Goal: Task Accomplishment & Management: Use online tool/utility

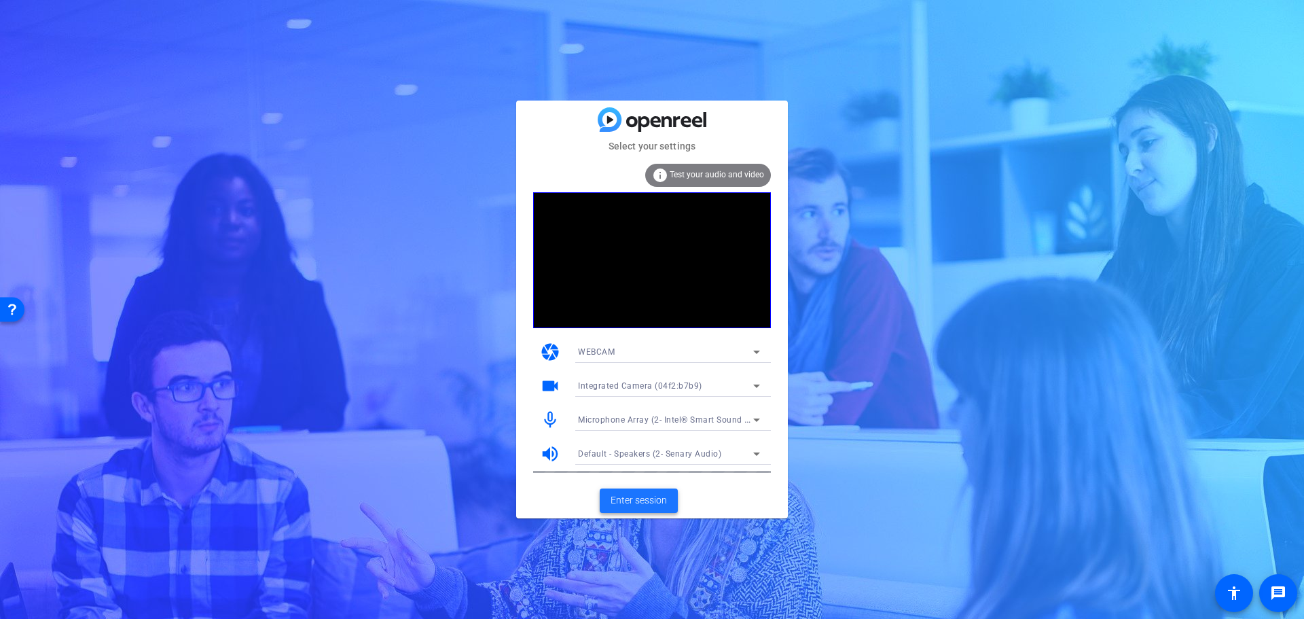
click at [643, 502] on span "Enter session" at bounding box center [639, 500] width 56 height 14
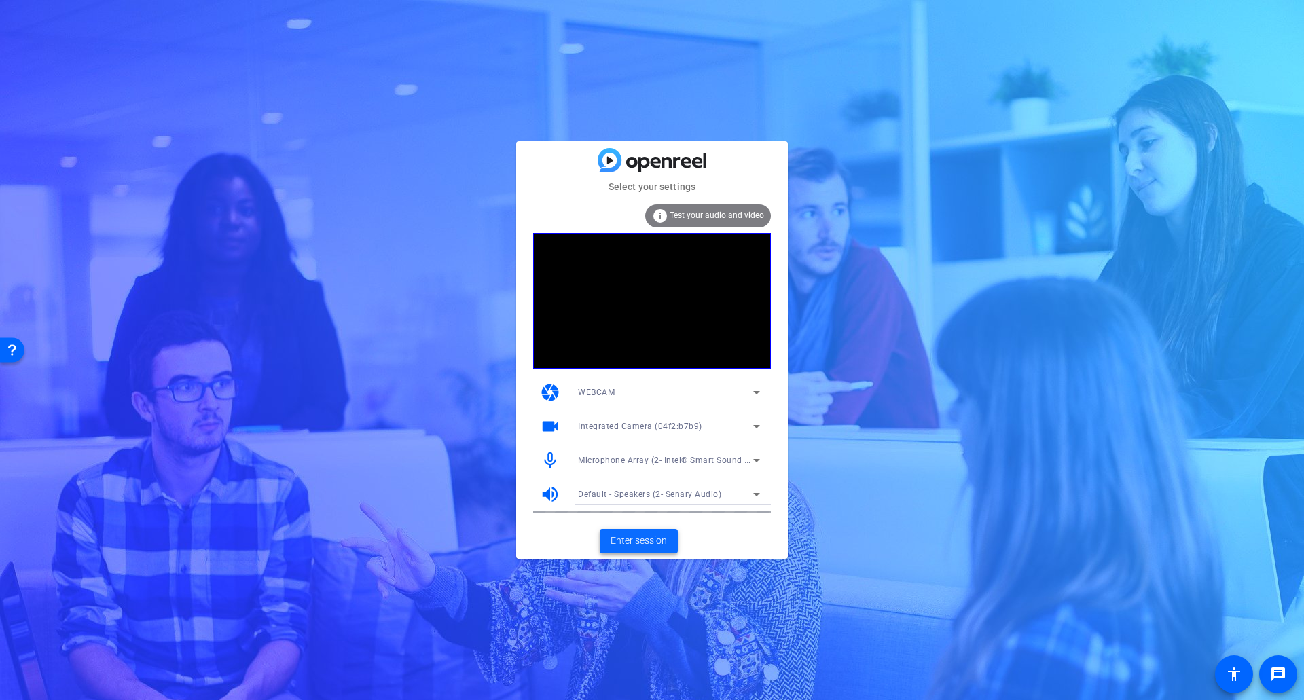
click at [629, 545] on span "Enter session" at bounding box center [639, 541] width 56 height 14
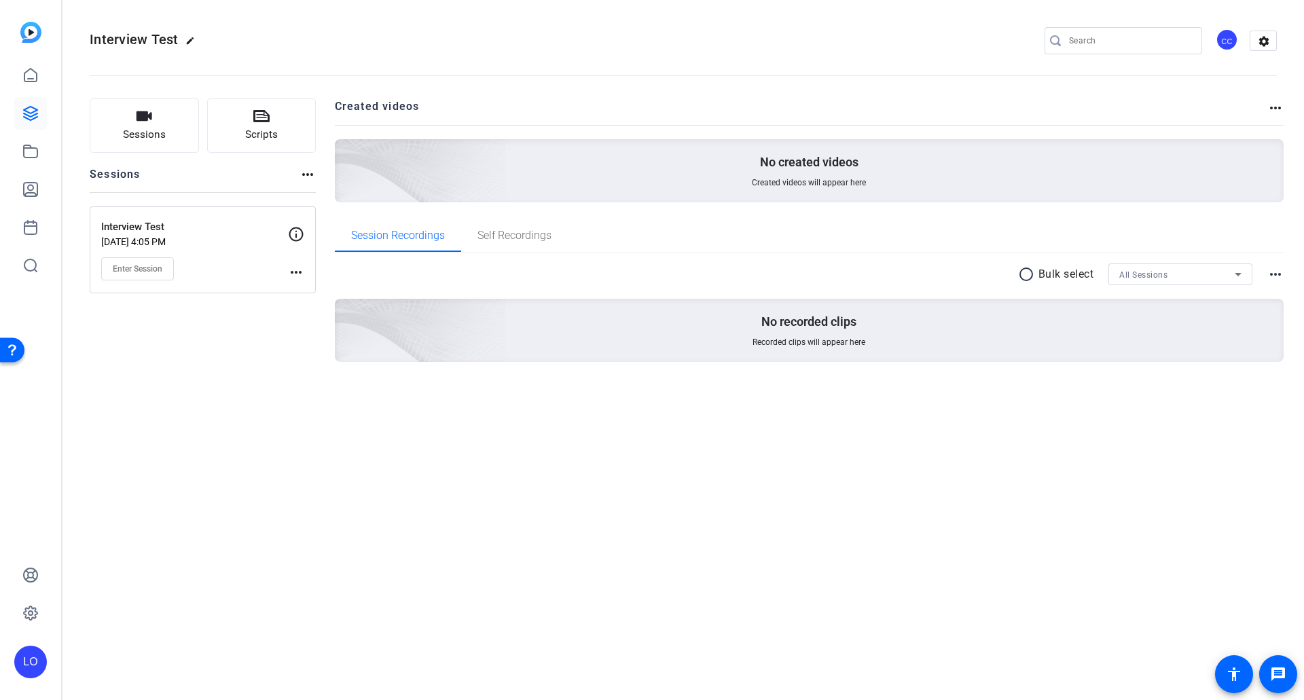
click at [302, 273] on mat-icon "more_horiz" at bounding box center [296, 272] width 16 height 16
click at [1268, 44] on div at bounding box center [652, 350] width 1304 height 700
click at [1261, 43] on mat-icon "settings" at bounding box center [1263, 41] width 27 height 20
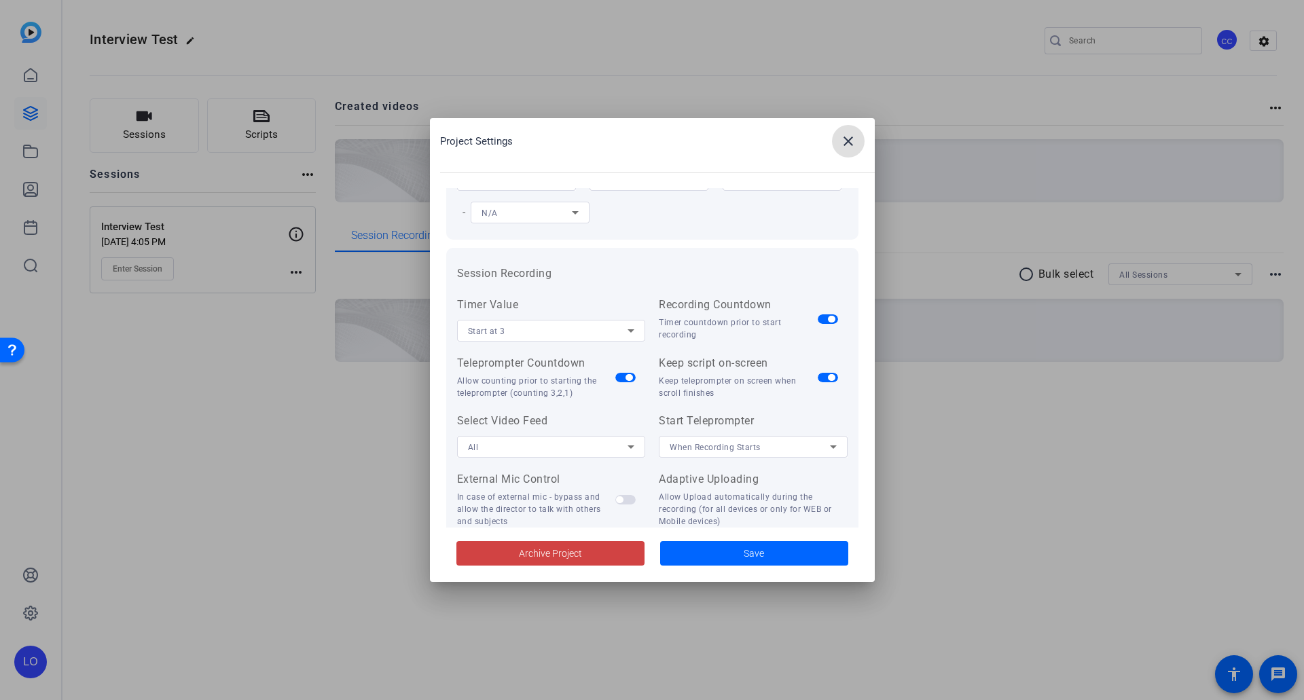
scroll to position [272, 0]
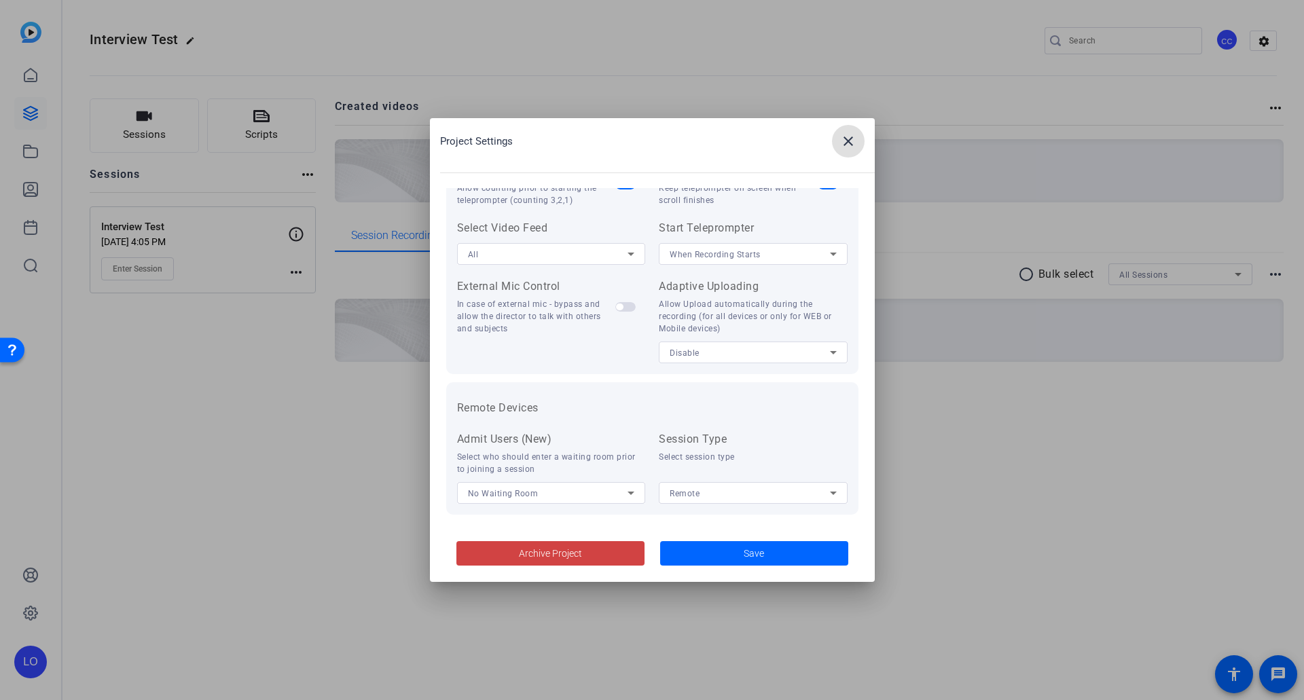
click at [858, 145] on span at bounding box center [848, 141] width 33 height 33
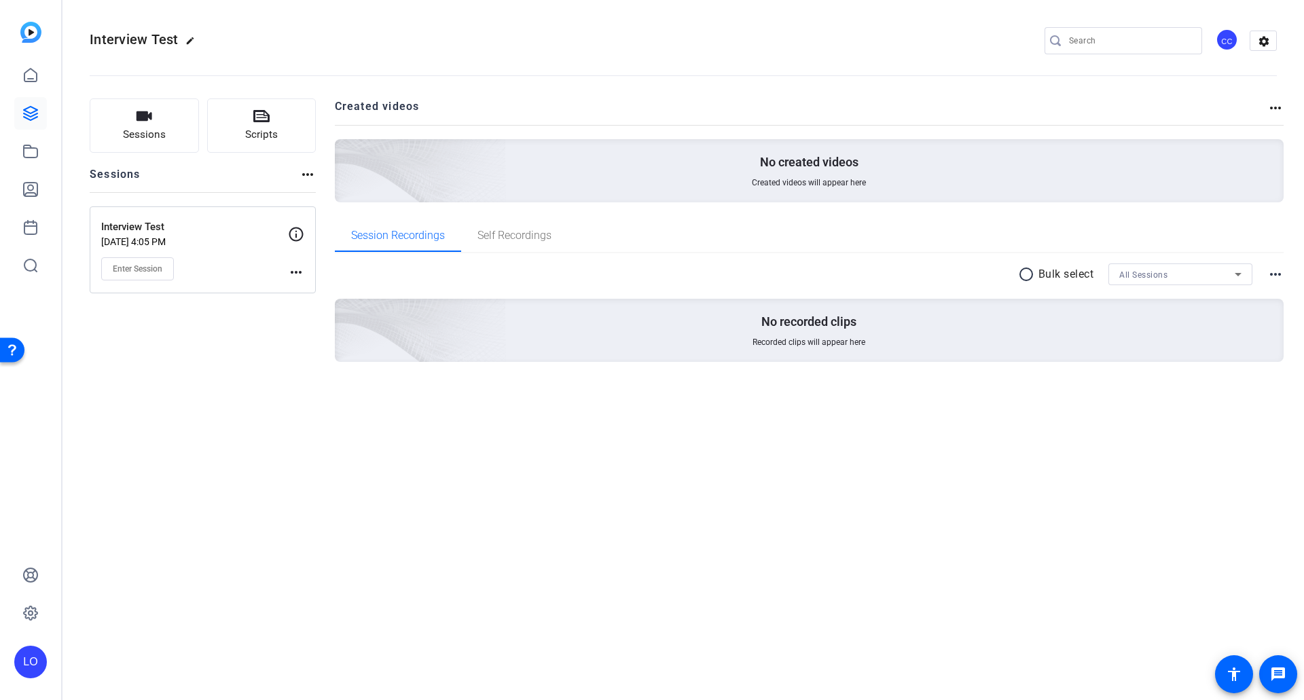
click at [296, 273] on mat-icon "more_horiz" at bounding box center [296, 272] width 16 height 16
click at [304, 284] on span "Edit Session" at bounding box center [330, 292] width 62 height 16
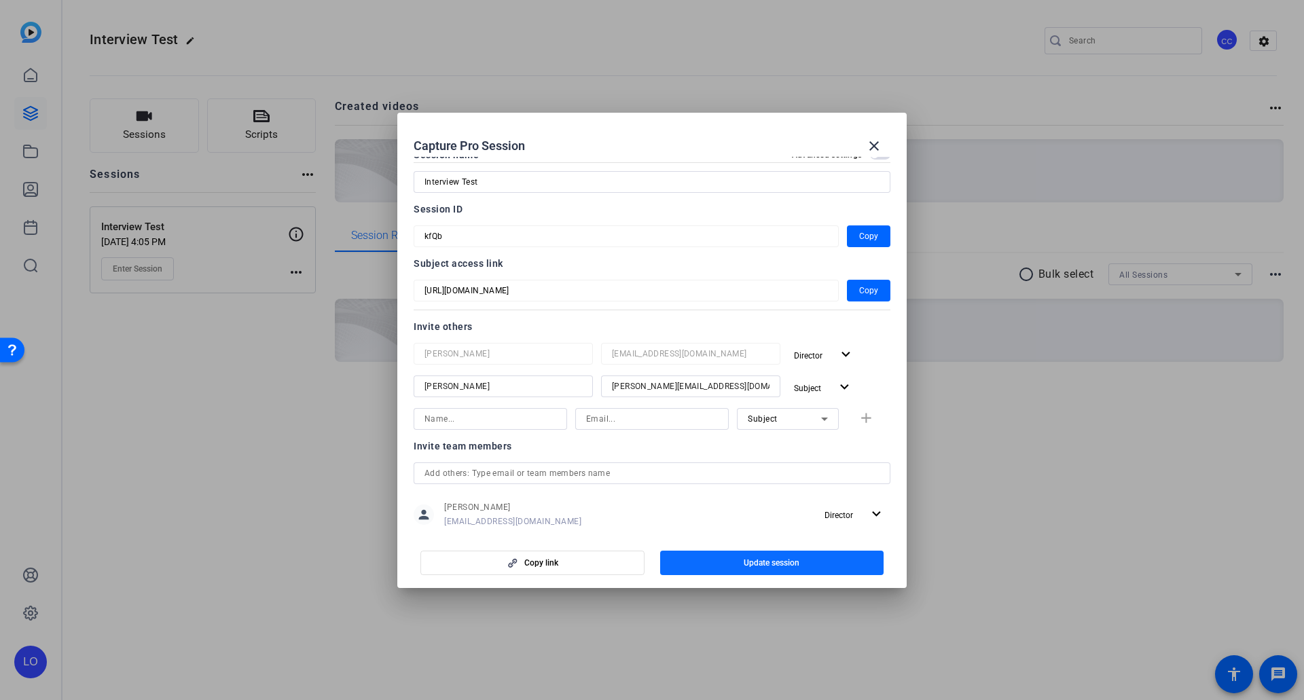
scroll to position [0, 0]
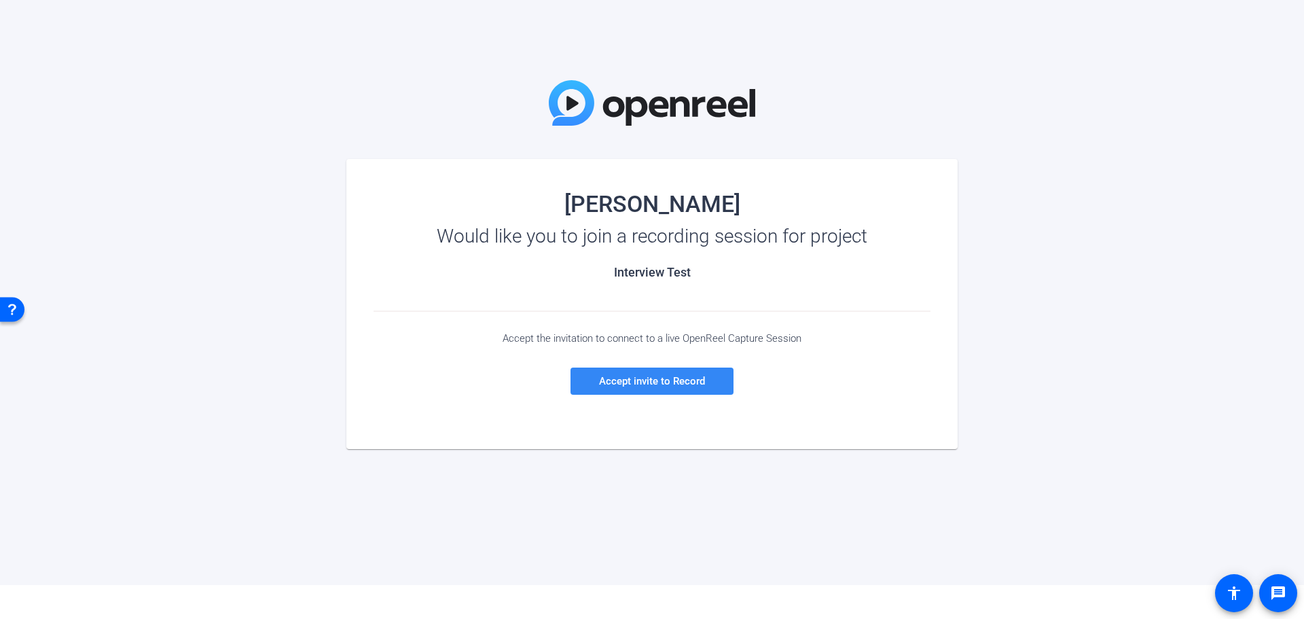
click at [704, 378] on link "Accept invite to Record" at bounding box center [651, 380] width 163 height 27
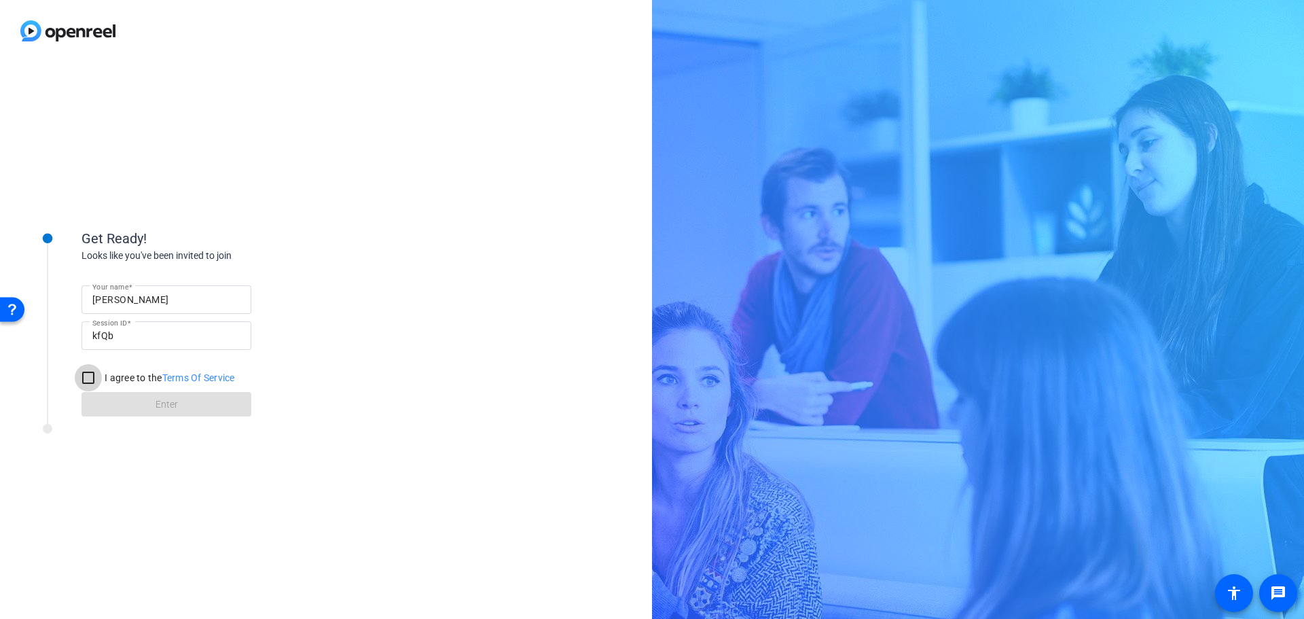
click at [88, 375] on input "I agree to the Terms Of Service" at bounding box center [88, 377] width 27 height 27
checkbox input "true"
click at [107, 411] on span at bounding box center [166, 404] width 170 height 33
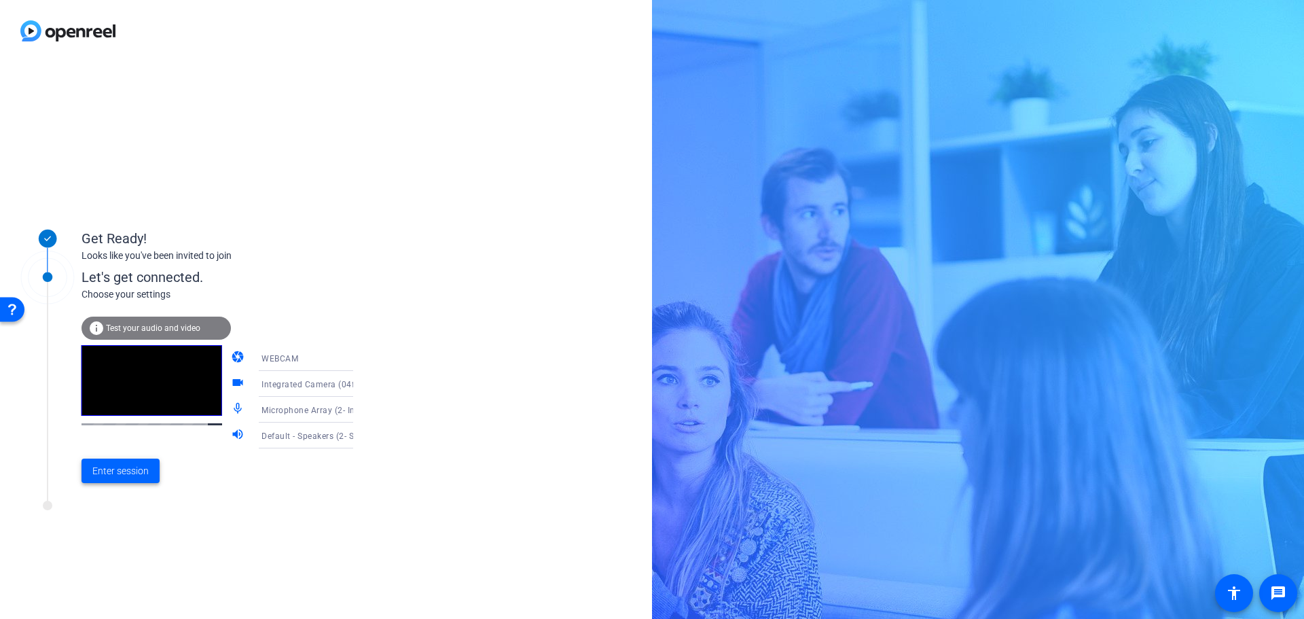
click at [124, 476] on span "Enter session" at bounding box center [120, 471] width 56 height 14
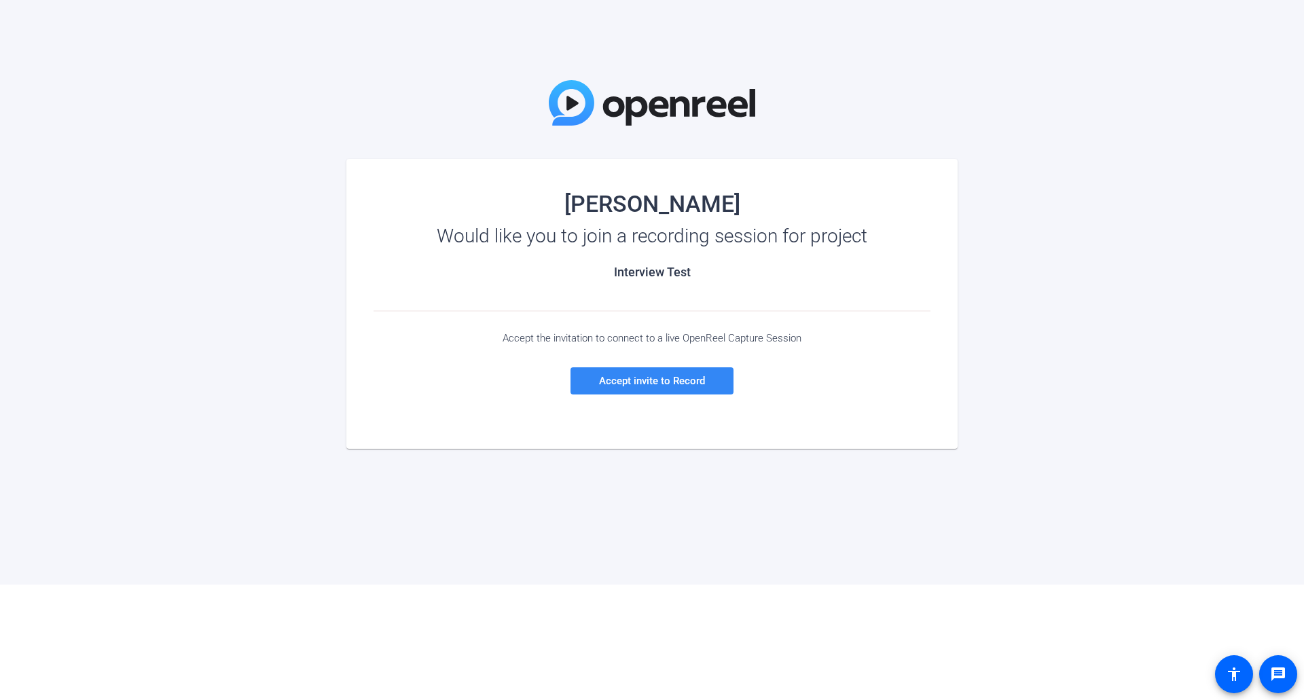
click at [690, 385] on span "Accept invite to Record" at bounding box center [652, 381] width 106 height 12
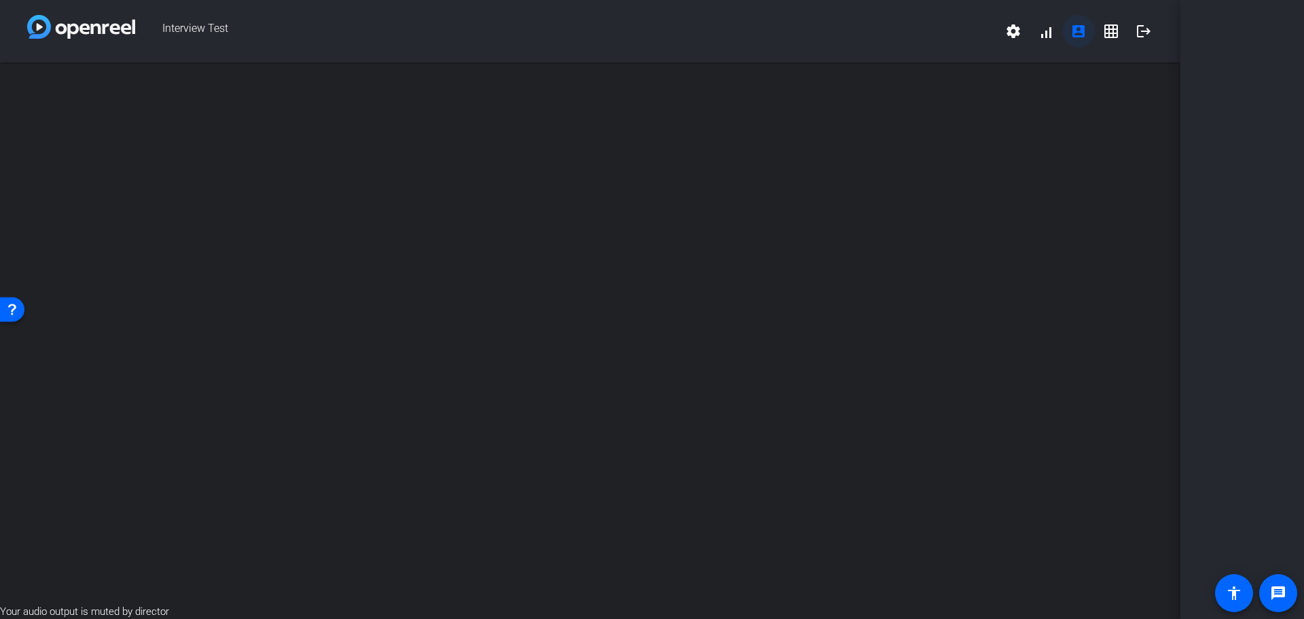
click at [1083, 33] on mat-icon "account_box" at bounding box center [1078, 31] width 16 height 16
click at [1049, 33] on span at bounding box center [1046, 31] width 33 height 33
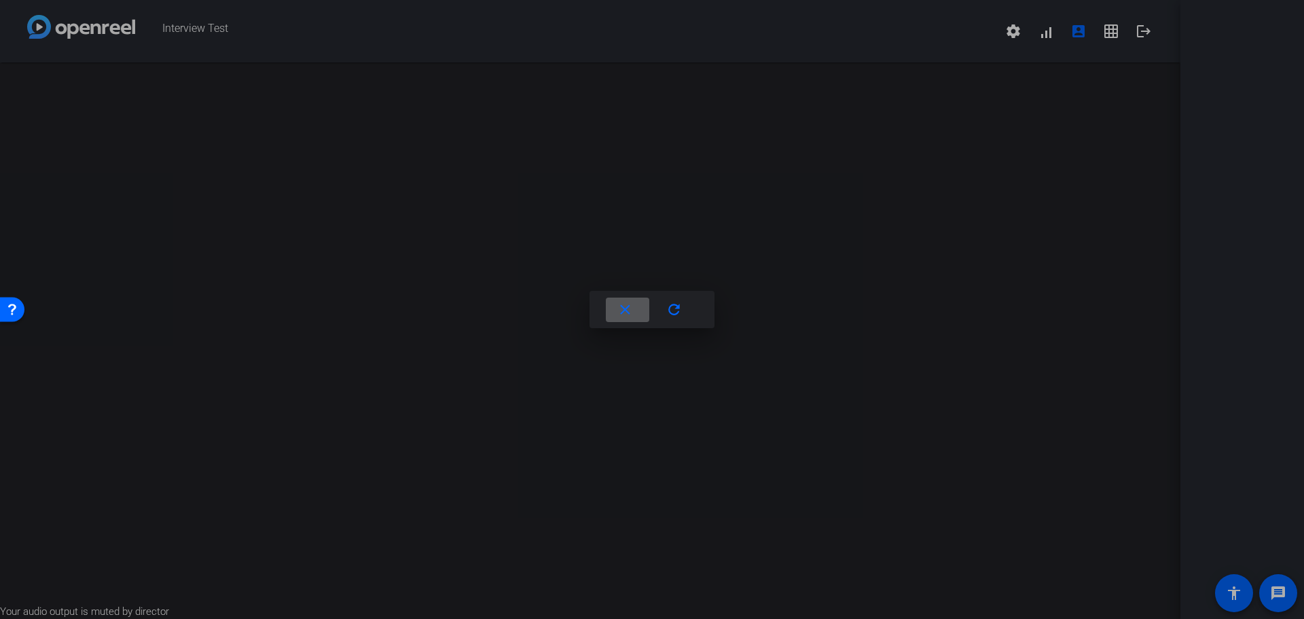
click at [628, 305] on mat-icon "close" at bounding box center [625, 310] width 17 height 17
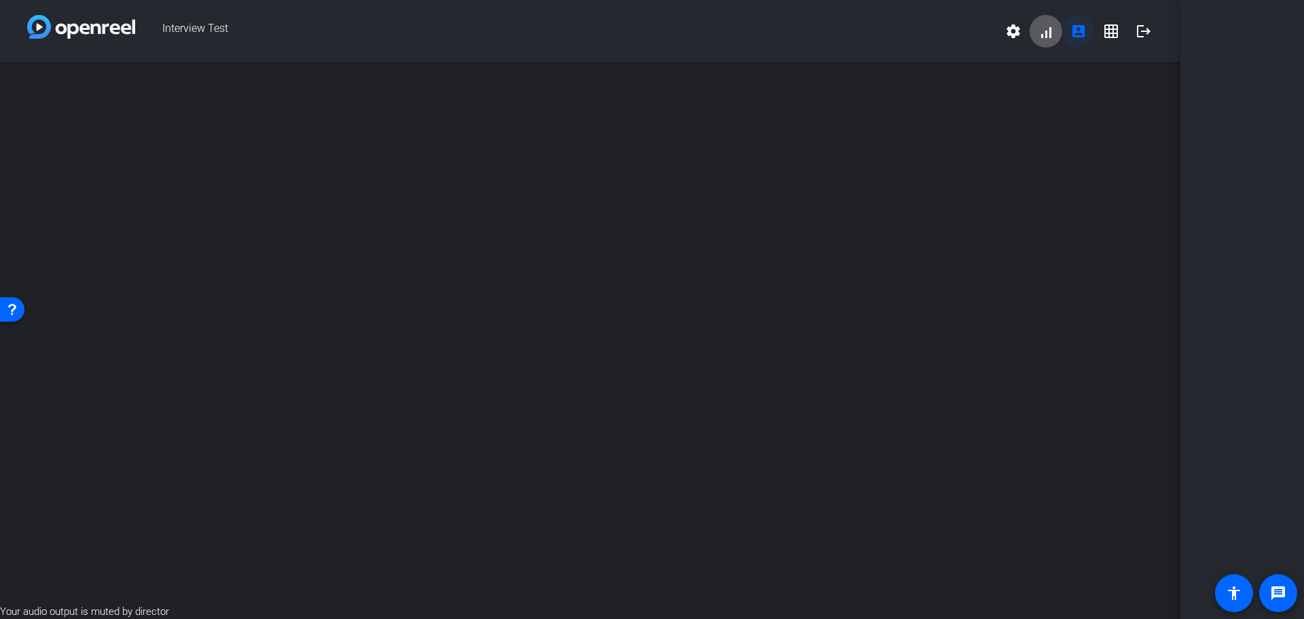
click at [1068, 33] on span at bounding box center [1078, 31] width 33 height 33
click at [1022, 34] on span at bounding box center [1013, 31] width 33 height 33
click at [1110, 32] on div at bounding box center [652, 309] width 1304 height 619
click at [1110, 32] on mat-icon "grid_on" at bounding box center [1111, 31] width 16 height 16
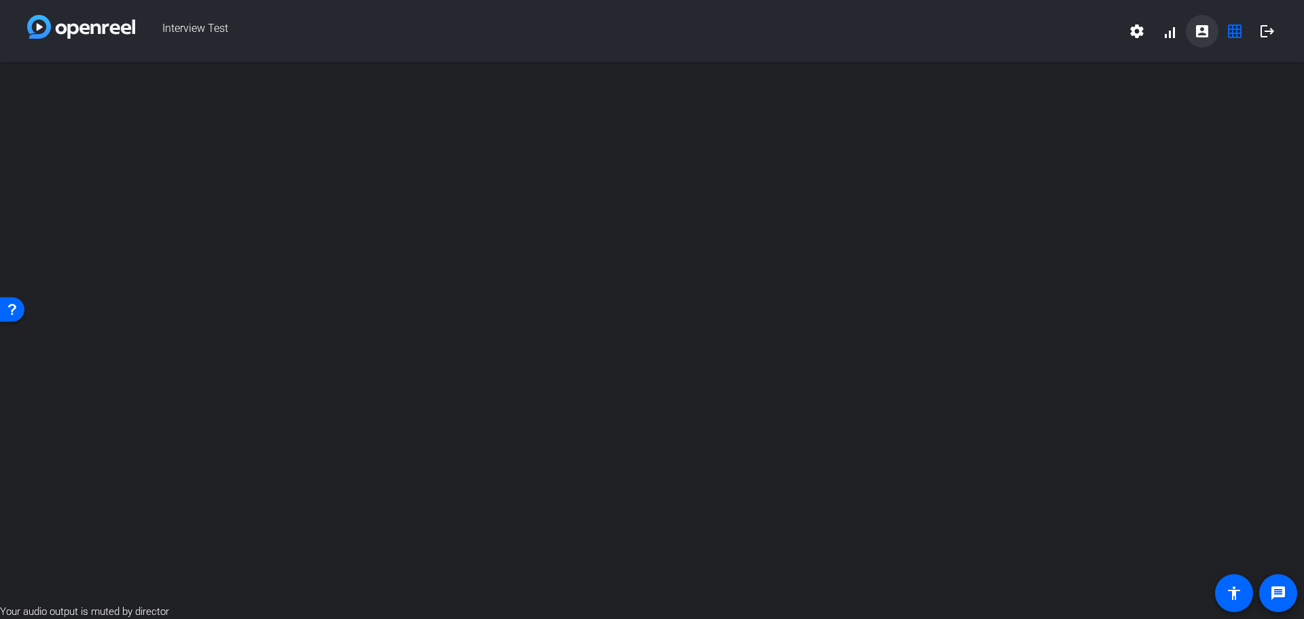
click at [1197, 31] on mat-icon "account_box" at bounding box center [1202, 31] width 16 height 16
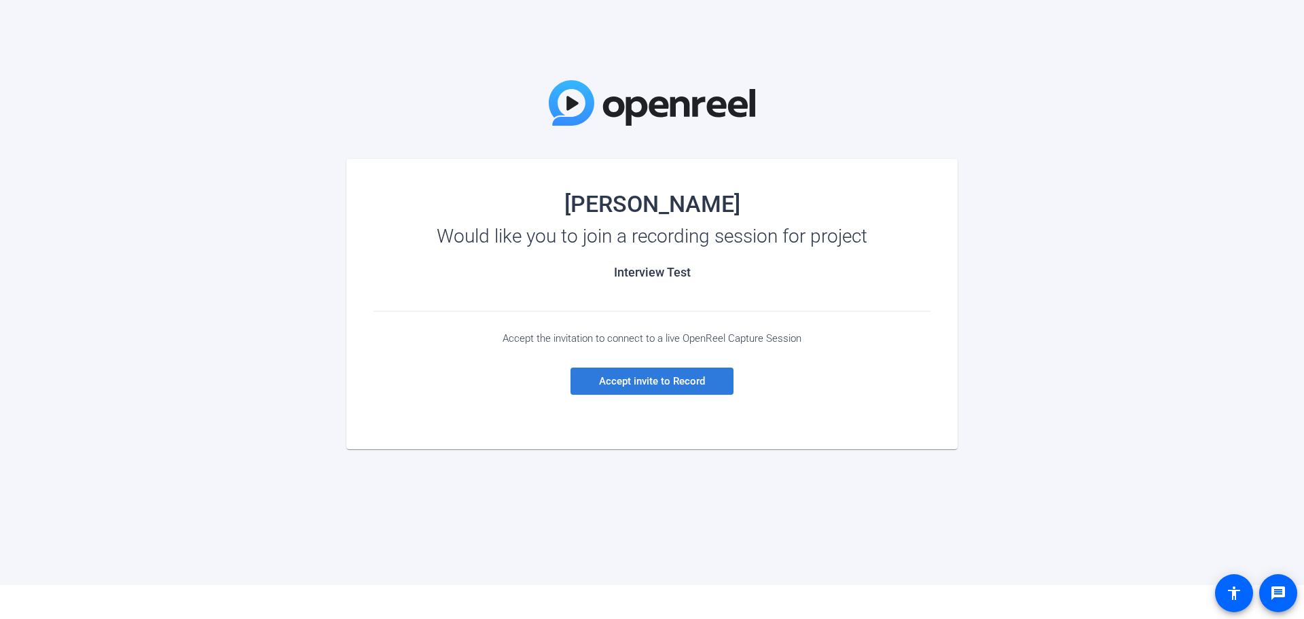
click at [590, 380] on span at bounding box center [651, 381] width 163 height 33
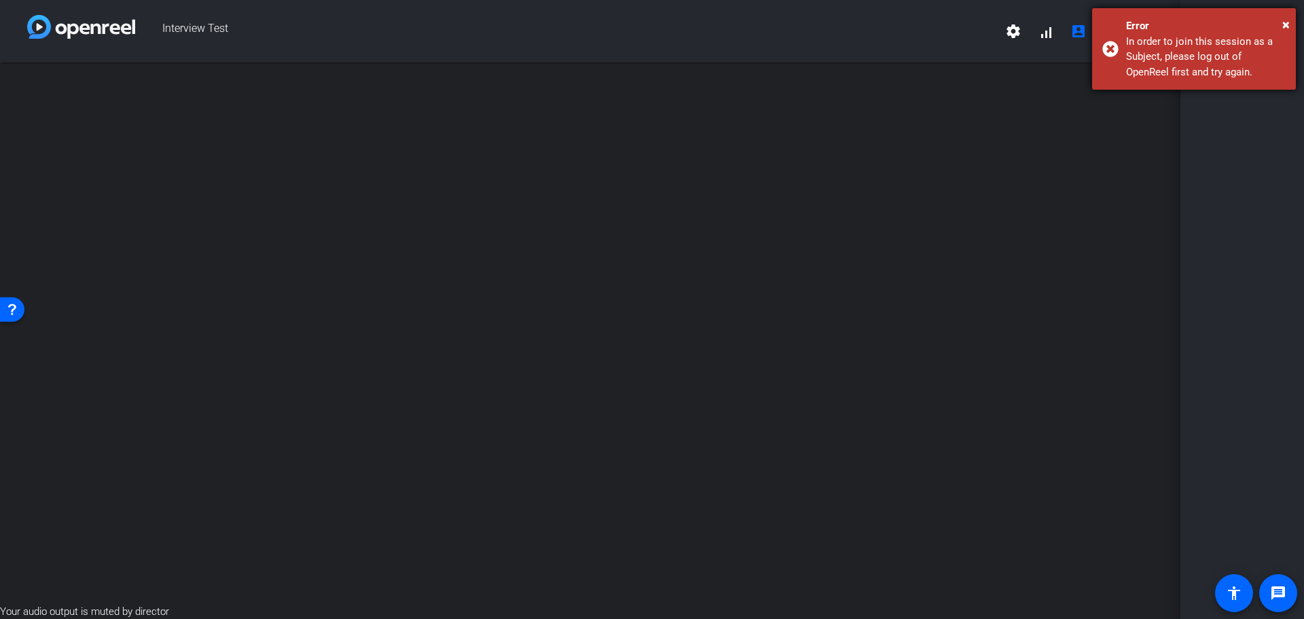
click at [1280, 22] on div "Error" at bounding box center [1206, 26] width 160 height 16
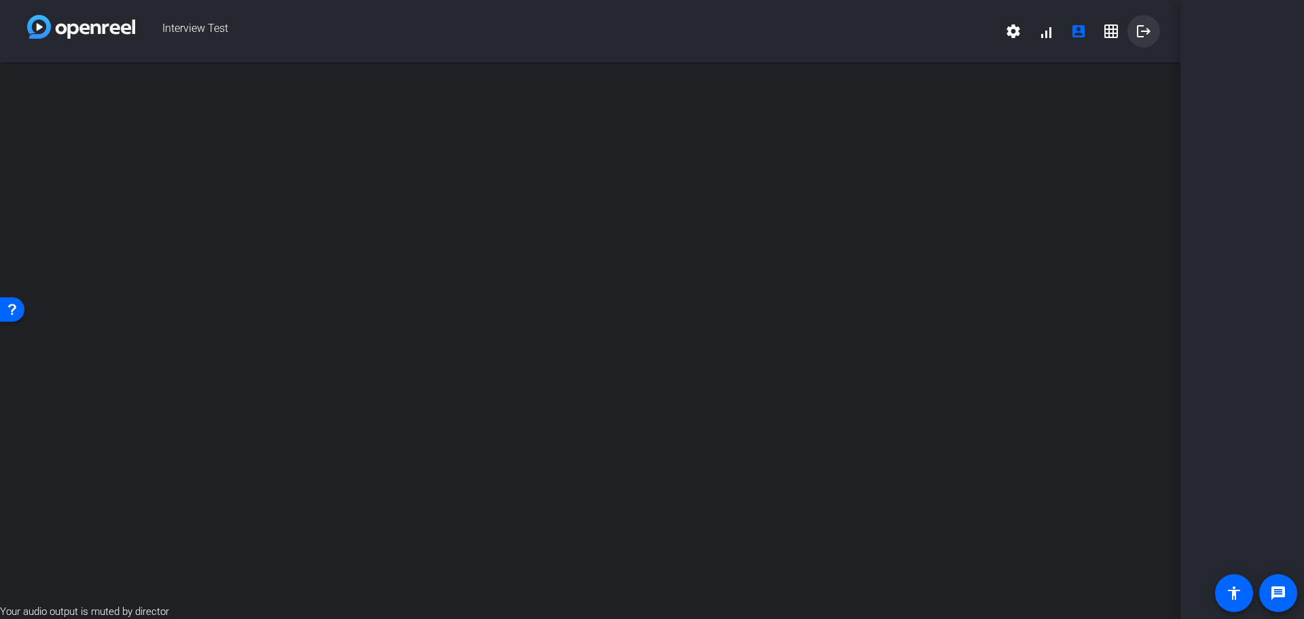
click at [1144, 36] on mat-icon "logout" at bounding box center [1144, 31] width 16 height 16
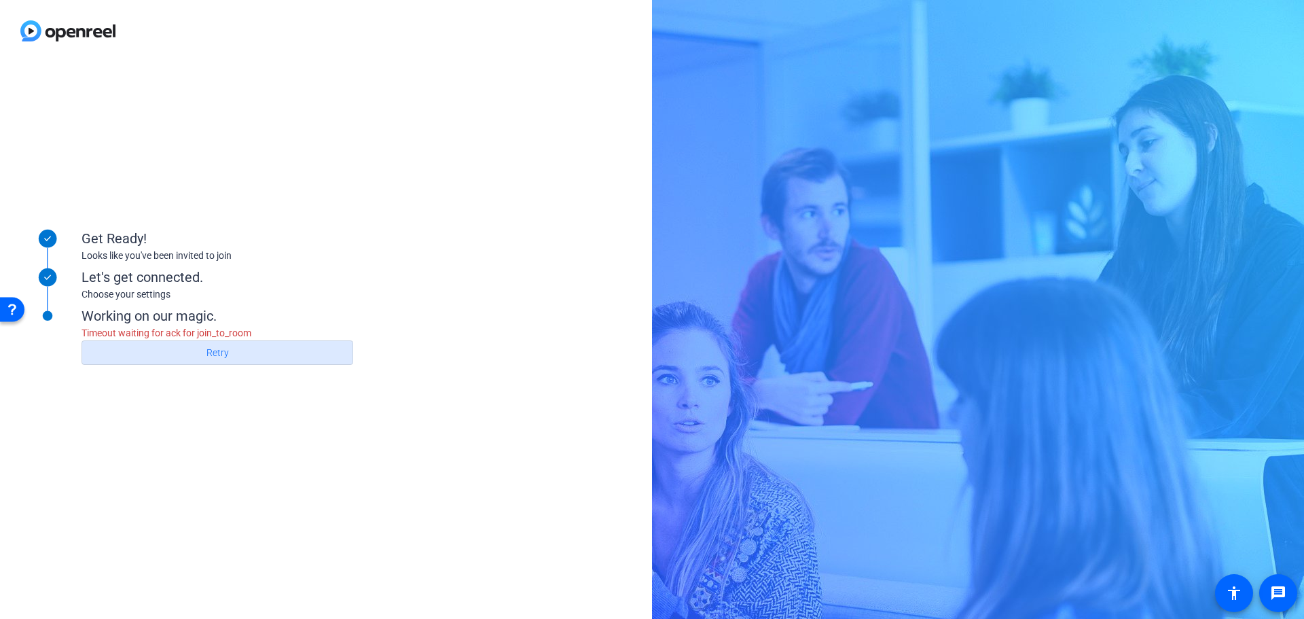
click at [249, 357] on span at bounding box center [217, 352] width 270 height 33
